Goal: Information Seeking & Learning: Learn about a topic

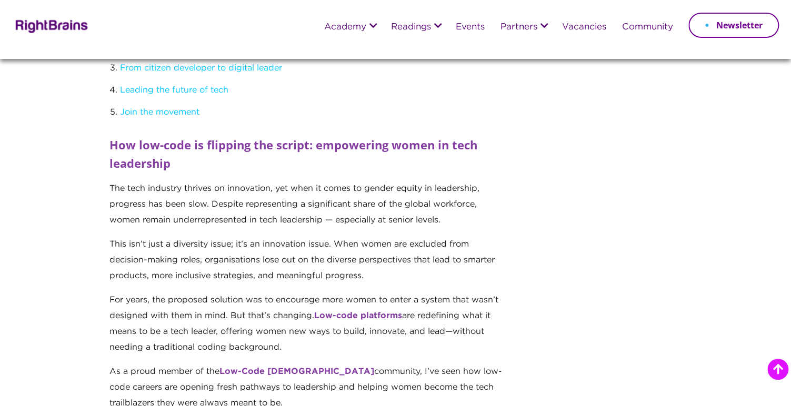
scroll to position [274, 0]
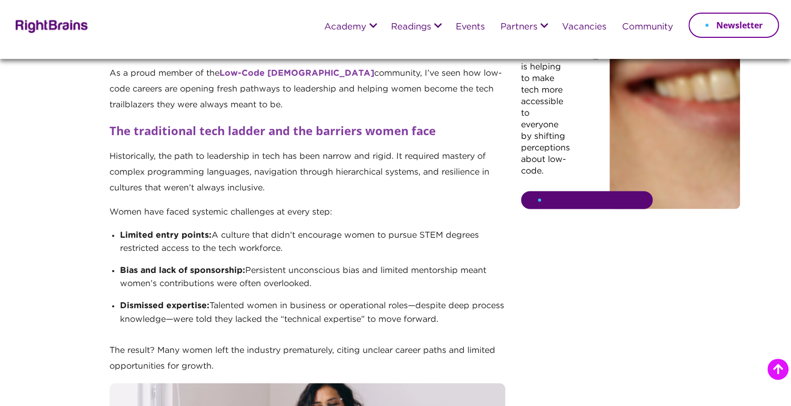
scroll to position [589, 0]
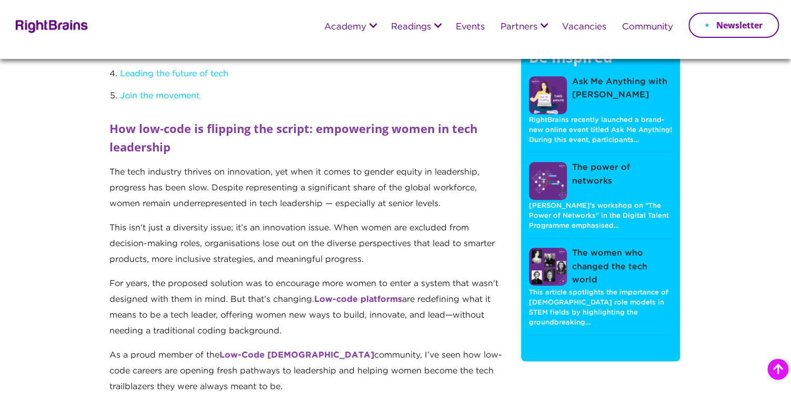
scroll to position [326, 0]
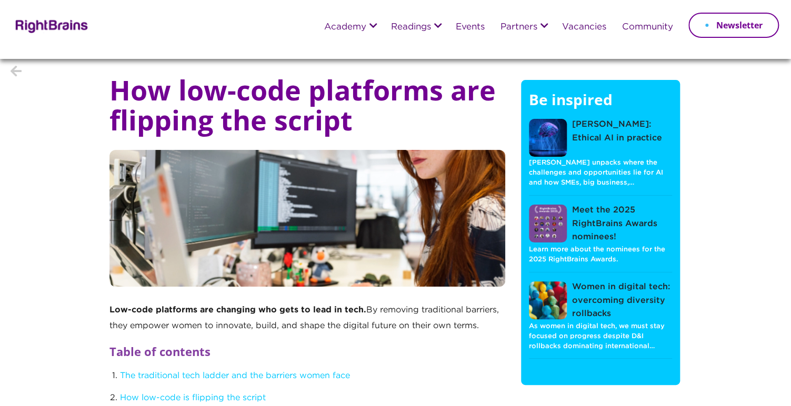
click at [305, 51] on icon at bounding box center [307, 51] width 4 height 8
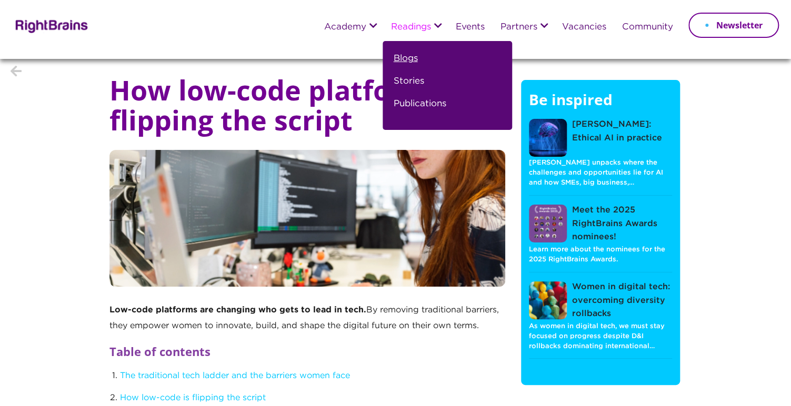
click at [408, 59] on link "Blogs" at bounding box center [405, 63] width 24 height 23
